Goal: Task Accomplishment & Management: Manage account settings

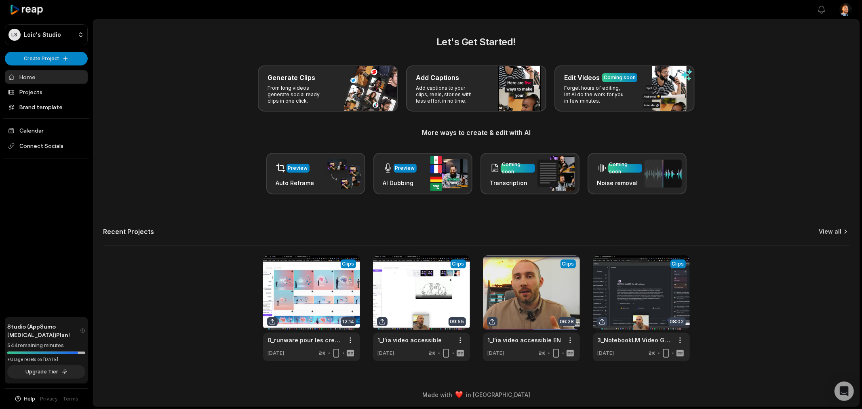
click at [769, 233] on link "View all" at bounding box center [830, 231] width 23 height 8
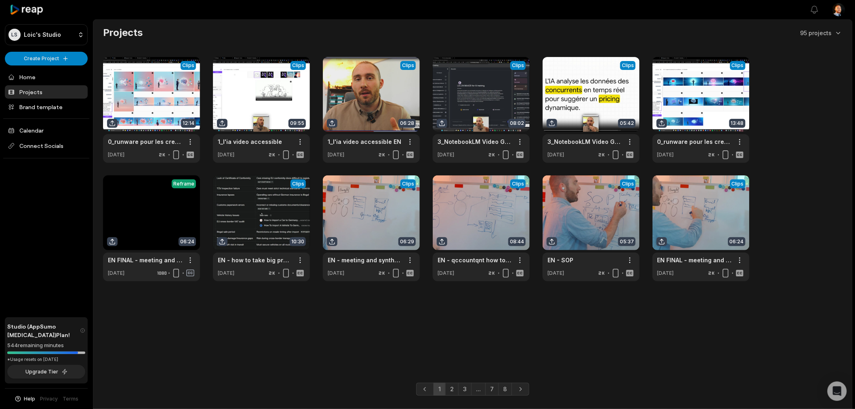
click at [340, 33] on div "Projects 95 projects" at bounding box center [472, 32] width 739 height 13
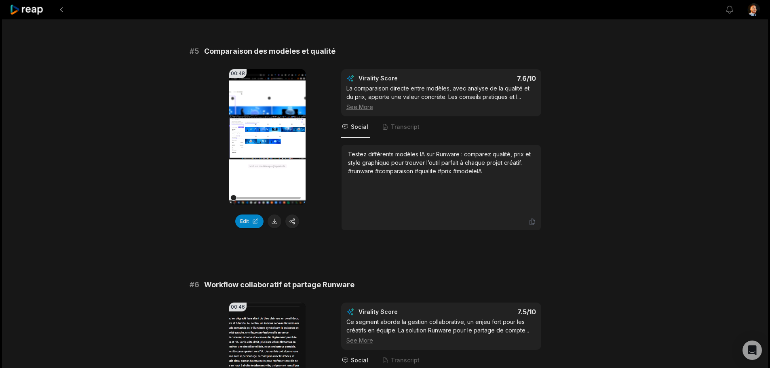
scroll to position [2112, 0]
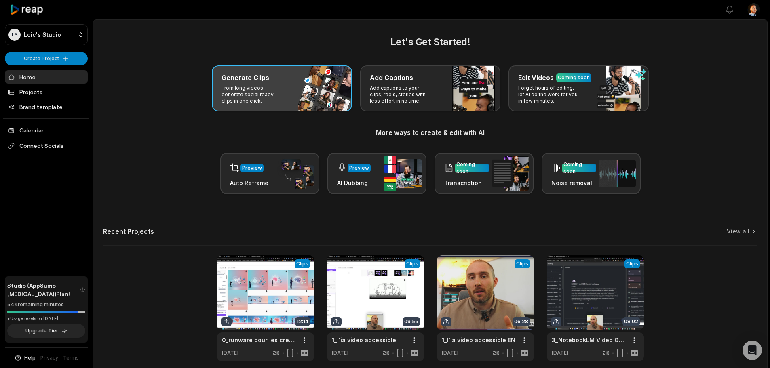
click at [259, 105] on div "Generate Clips From long videos generate social ready clips in one click." at bounding box center [282, 88] width 140 height 46
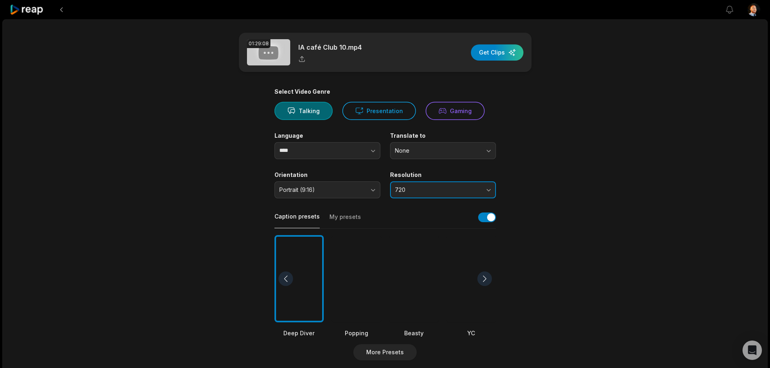
click at [465, 190] on span "720" at bounding box center [437, 189] width 85 height 7
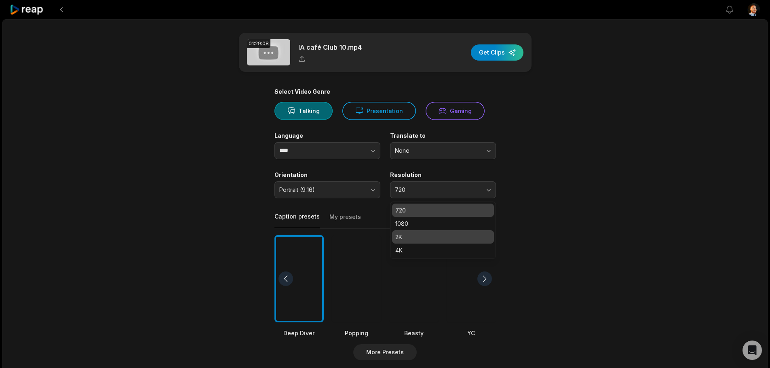
click at [408, 239] on p "2K" at bounding box center [442, 237] width 95 height 8
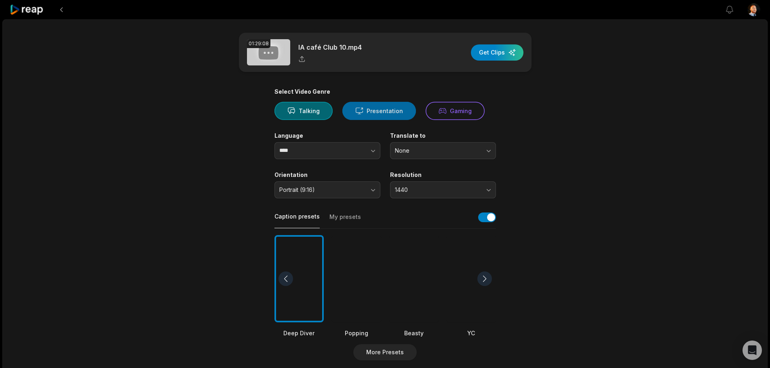
click at [393, 105] on button "Presentation" at bounding box center [379, 111] width 74 height 18
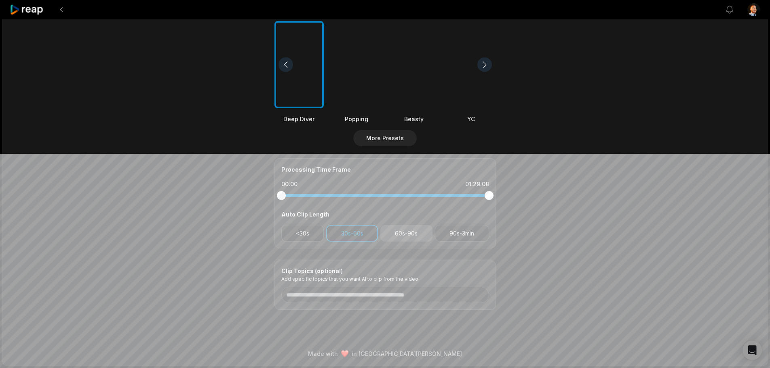
click at [417, 232] on button "60s-90s" at bounding box center [406, 233] width 52 height 17
click at [307, 232] on button "<30s" at bounding box center [302, 233] width 43 height 17
click at [312, 237] on button "<30s" at bounding box center [302, 233] width 43 height 17
click at [467, 235] on button "90s-3min" at bounding box center [462, 233] width 54 height 17
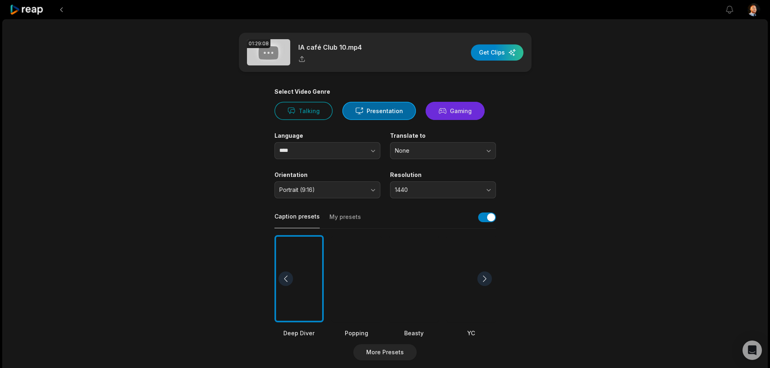
click at [443, 107] on button "Gaming" at bounding box center [454, 111] width 59 height 18
click at [501, 54] on div "button" at bounding box center [497, 52] width 53 height 16
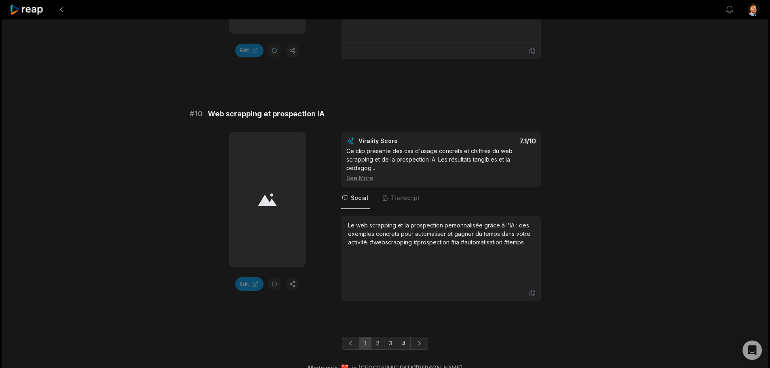
scroll to position [2169, 0]
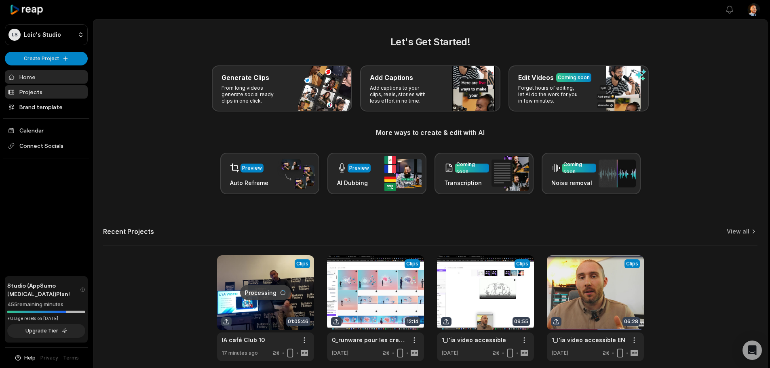
click at [31, 88] on link "Projects" at bounding box center [46, 91] width 83 height 13
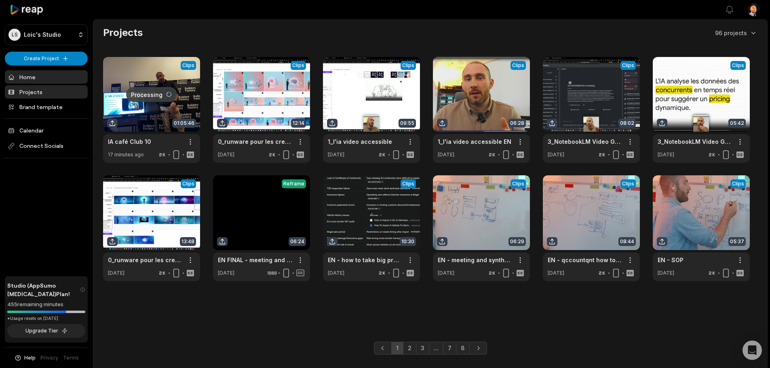
click at [39, 80] on link "Home" at bounding box center [46, 76] width 83 height 13
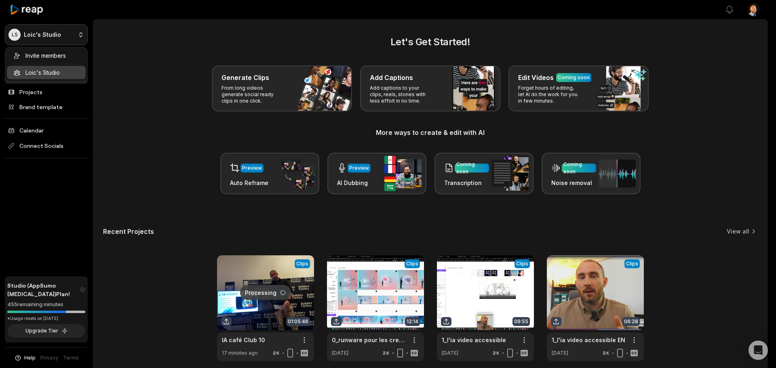
click at [59, 29] on html "LS [PERSON_NAME]'s Studio Create Project Home Projects Brand template Calendar …" at bounding box center [388, 184] width 776 height 368
click at [53, 60] on div "Invite members" at bounding box center [46, 55] width 79 height 13
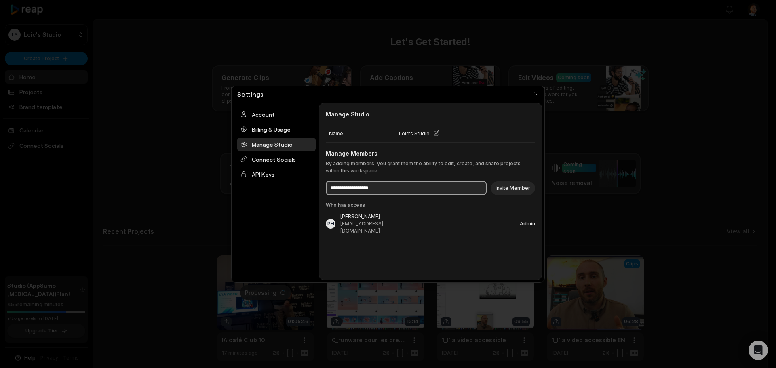
click at [396, 187] on input at bounding box center [406, 188] width 161 height 14
paste input "**********"
type input "**********"
click at [518, 185] on button "Invite Member" at bounding box center [512, 188] width 44 height 14
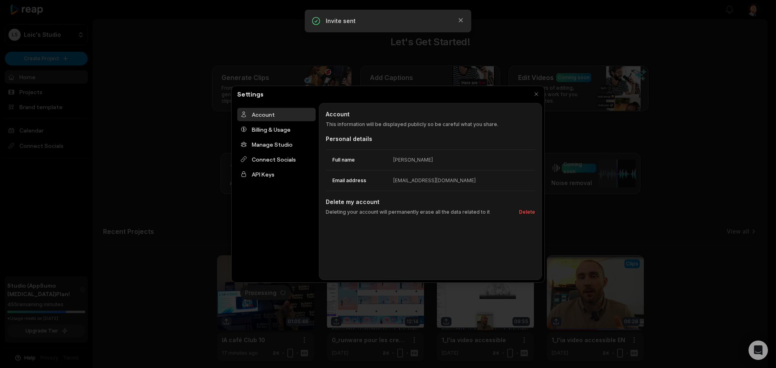
click at [663, 136] on div at bounding box center [388, 184] width 776 height 368
